Goal: Check status: Check status

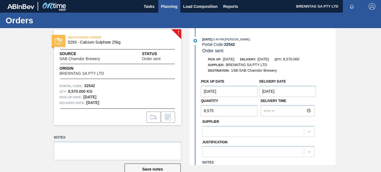
click at [173, 8] on span "Planning" at bounding box center [169, 6] width 17 height 7
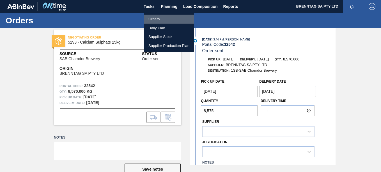
click at [154, 19] on li "Orders" at bounding box center [169, 19] width 50 height 9
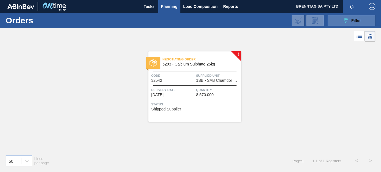
drag, startPoint x: 351, startPoint y: 18, endPoint x: 337, endPoint y: 22, distance: 15.0
click at [206, 18] on div "089F7B8B-B2A5-4AFE-B5C0-19BA573D28AC Filter" at bounding box center [351, 20] width 19 height 7
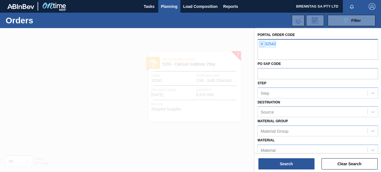
click at [206, 44] on span "×" at bounding box center [261, 44] width 5 height 7
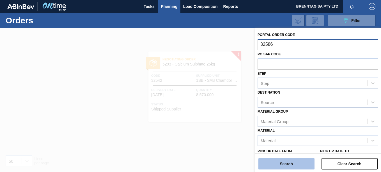
type input "32586"
click at [206, 164] on button "Search" at bounding box center [286, 163] width 56 height 11
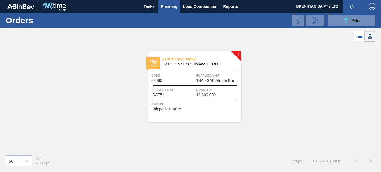
click at [206, 160] on div "50 Lines per page Page : 1 1 - 1 of 1 Registers < >" at bounding box center [190, 160] width 381 height 21
click at [180, 79] on div "Code 32586" at bounding box center [172, 78] width 43 height 10
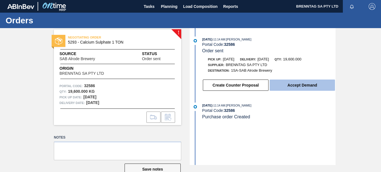
click at [206, 84] on button "Accept Demand" at bounding box center [301, 84] width 65 height 11
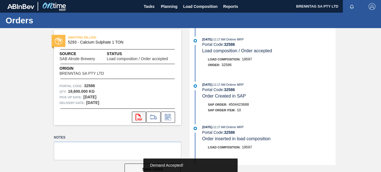
click at [139, 118] on icon "svg{fill:#ff0000}" at bounding box center [138, 117] width 7 height 7
